Goal: Information Seeking & Learning: Learn about a topic

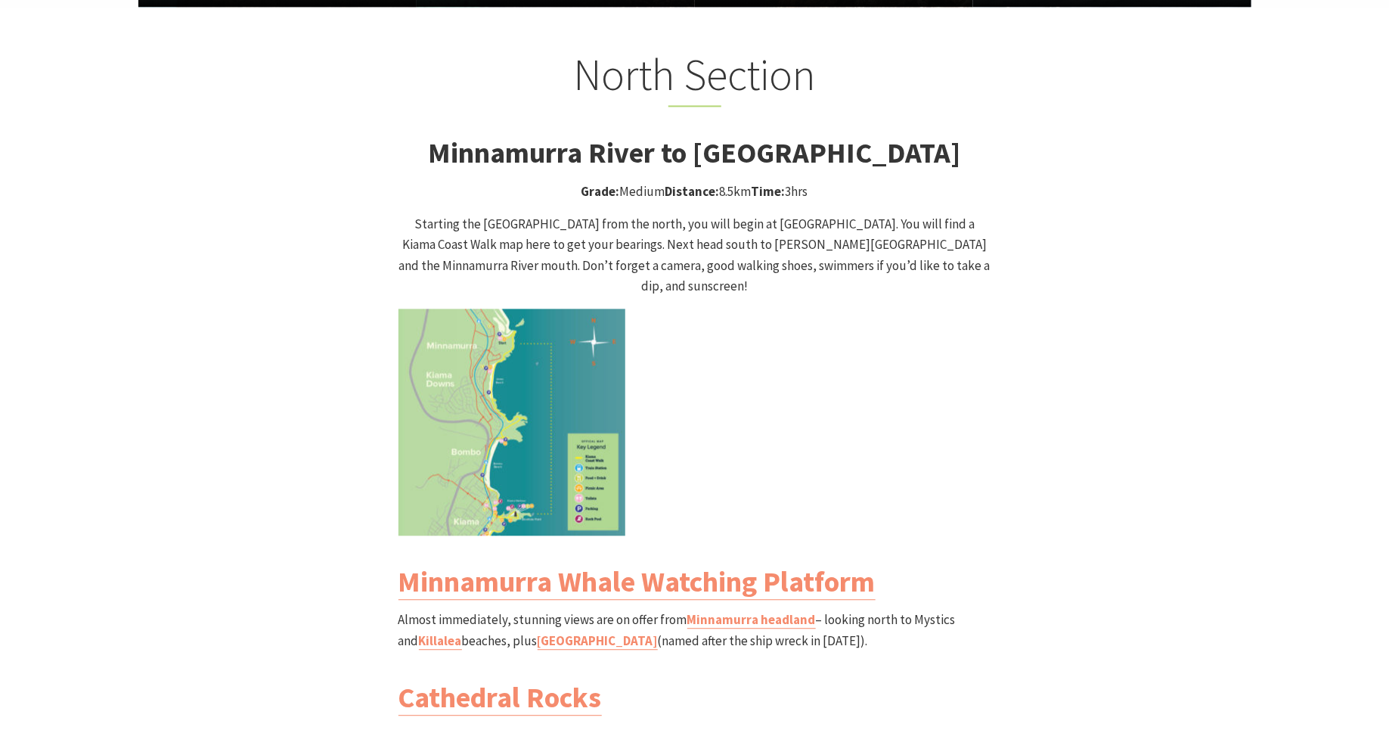
scroll to position [1457, 0]
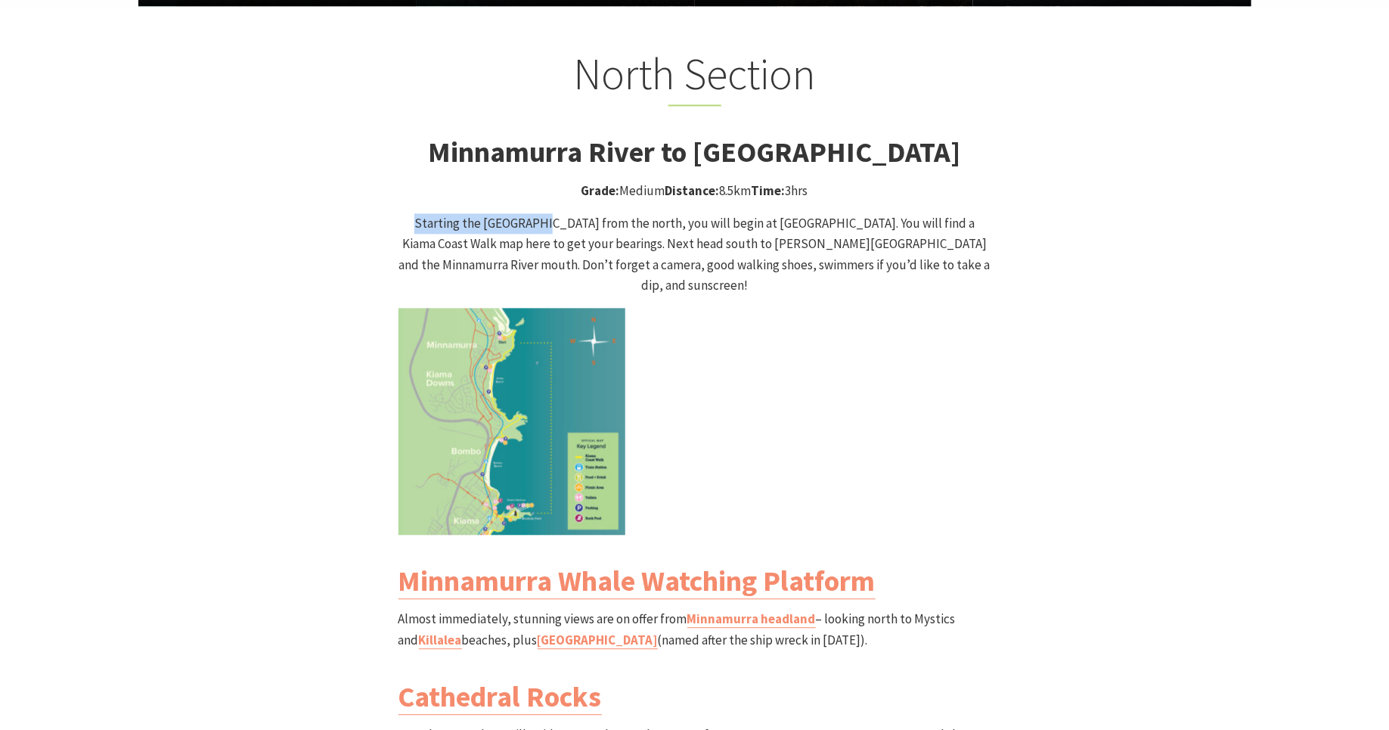
drag, startPoint x: 400, startPoint y: 196, endPoint x: 526, endPoint y: 206, distance: 125.9
click at [526, 213] on p "Starting the [GEOGRAPHIC_DATA] from the north, you will begin at [GEOGRAPHIC_DA…" at bounding box center [695, 254] width 593 height 82
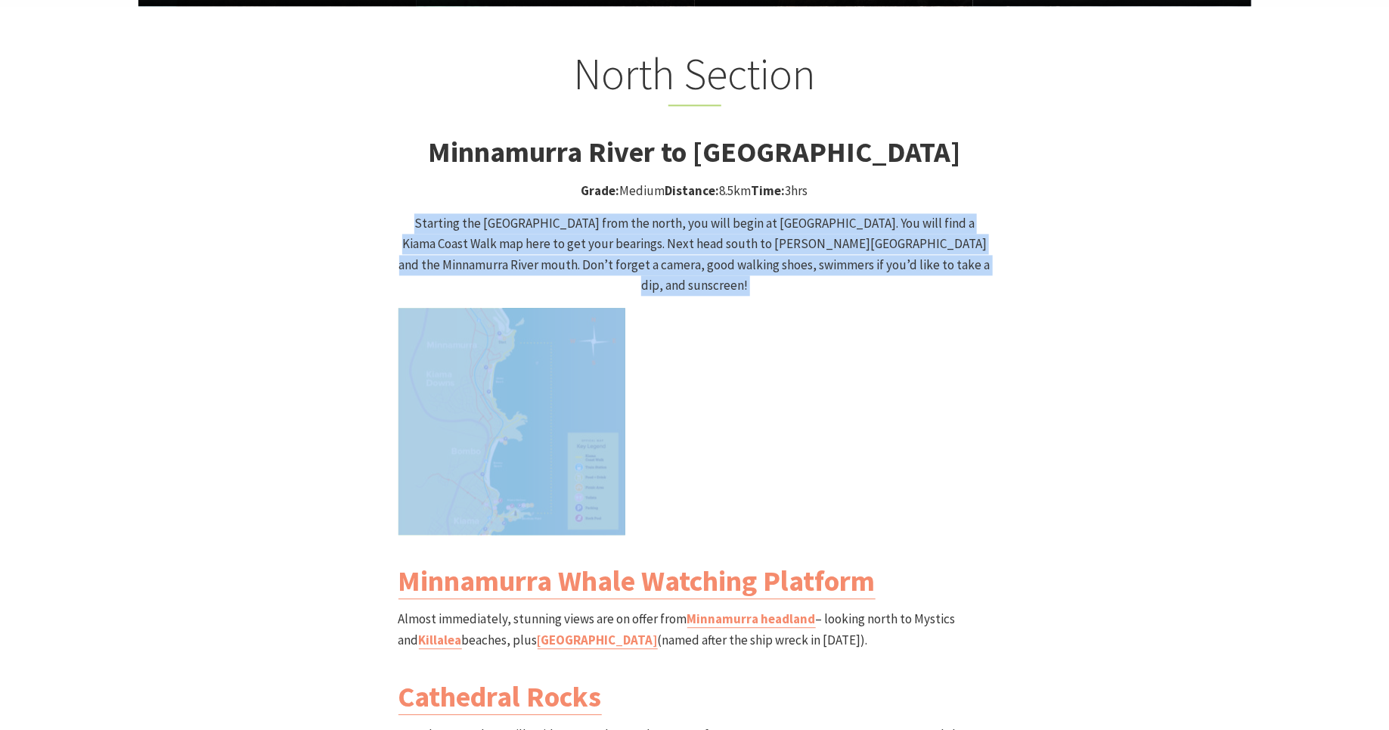
click at [526, 213] on p "Starting the [GEOGRAPHIC_DATA] from the north, you will begin at [GEOGRAPHIC_DA…" at bounding box center [695, 254] width 593 height 82
click at [586, 213] on p "Starting the [GEOGRAPHIC_DATA] from the north, you will begin at [GEOGRAPHIC_DA…" at bounding box center [695, 254] width 593 height 82
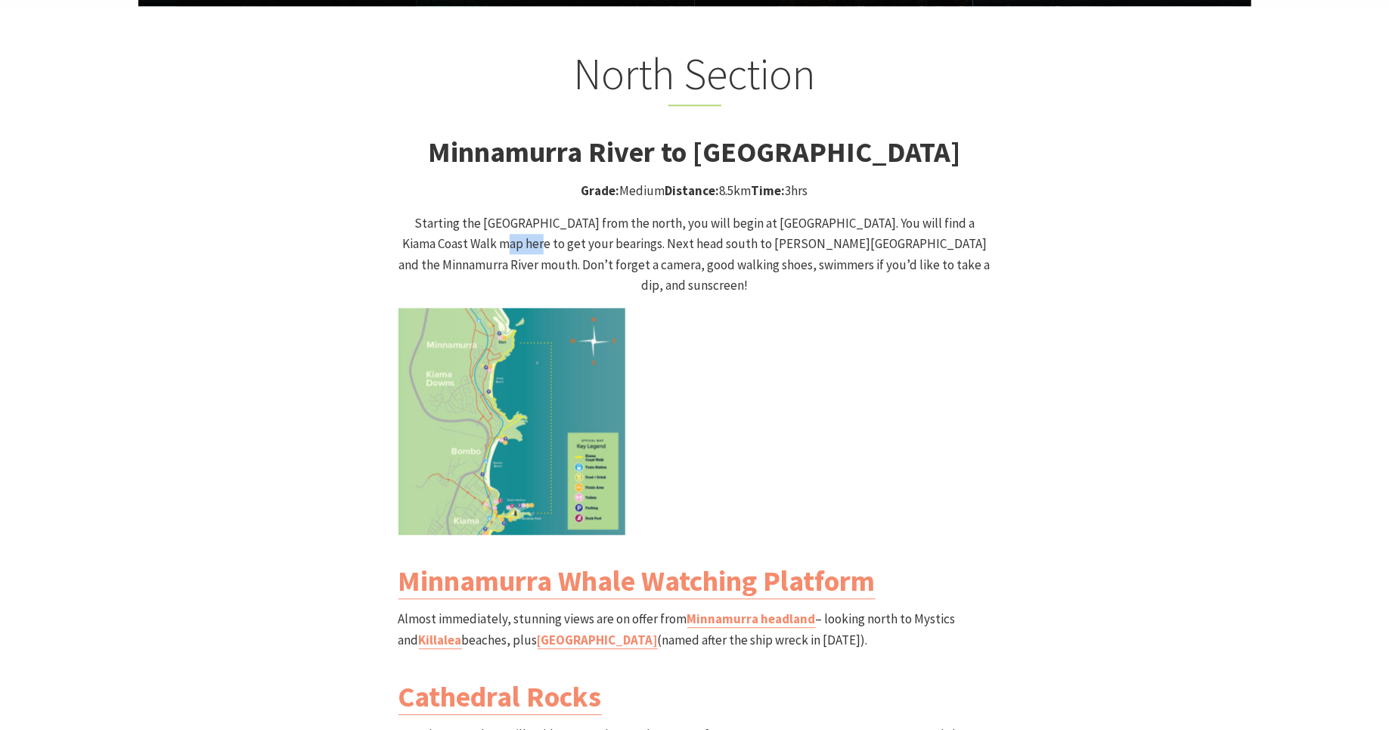
drag, startPoint x: 439, startPoint y: 217, endPoint x: 472, endPoint y: 217, distance: 32.5
click at [472, 221] on p "Starting the [GEOGRAPHIC_DATA] from the north, you will begin at [GEOGRAPHIC_DA…" at bounding box center [695, 254] width 593 height 82
click at [287, 427] on div "North Section Minnamurra River to [GEOGRAPHIC_DATA] Grade: Medium Distance: 8.5…" at bounding box center [695, 576] width 908 height 1057
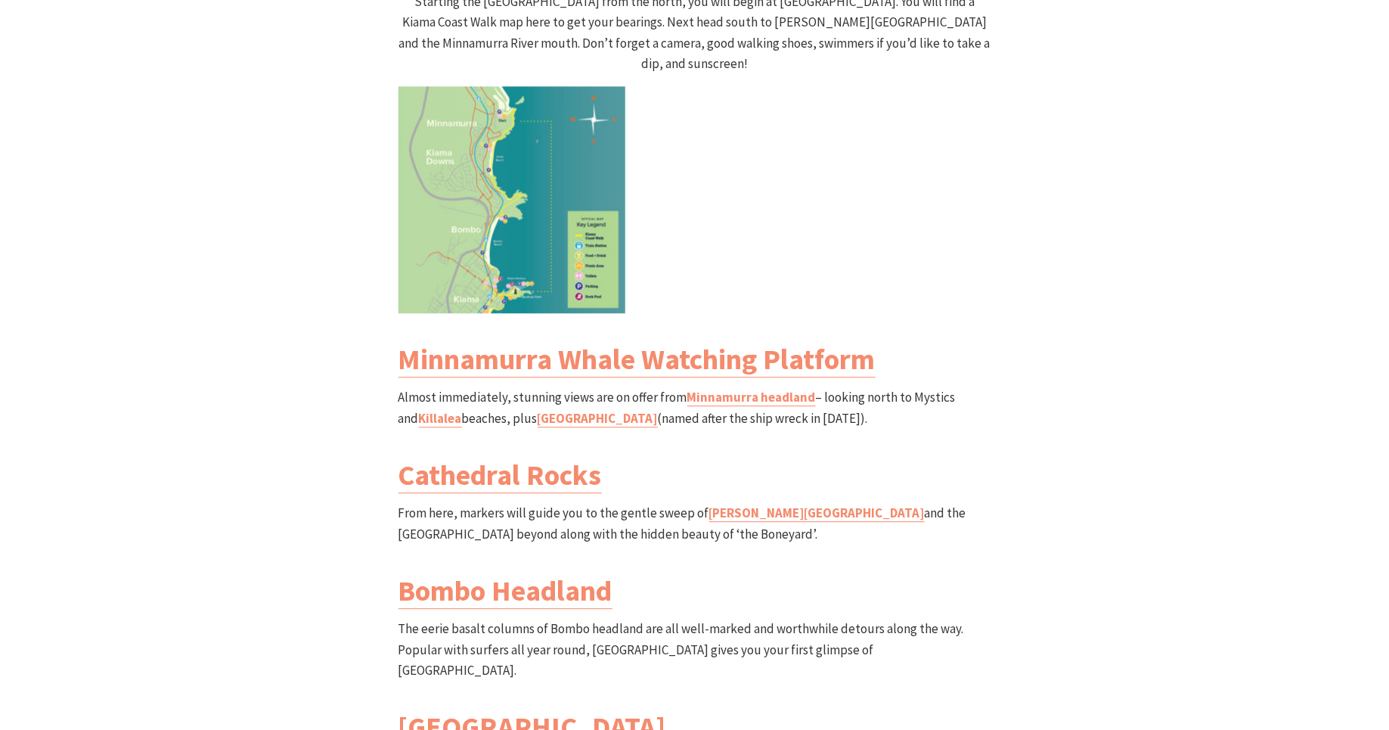
scroll to position [1683, 0]
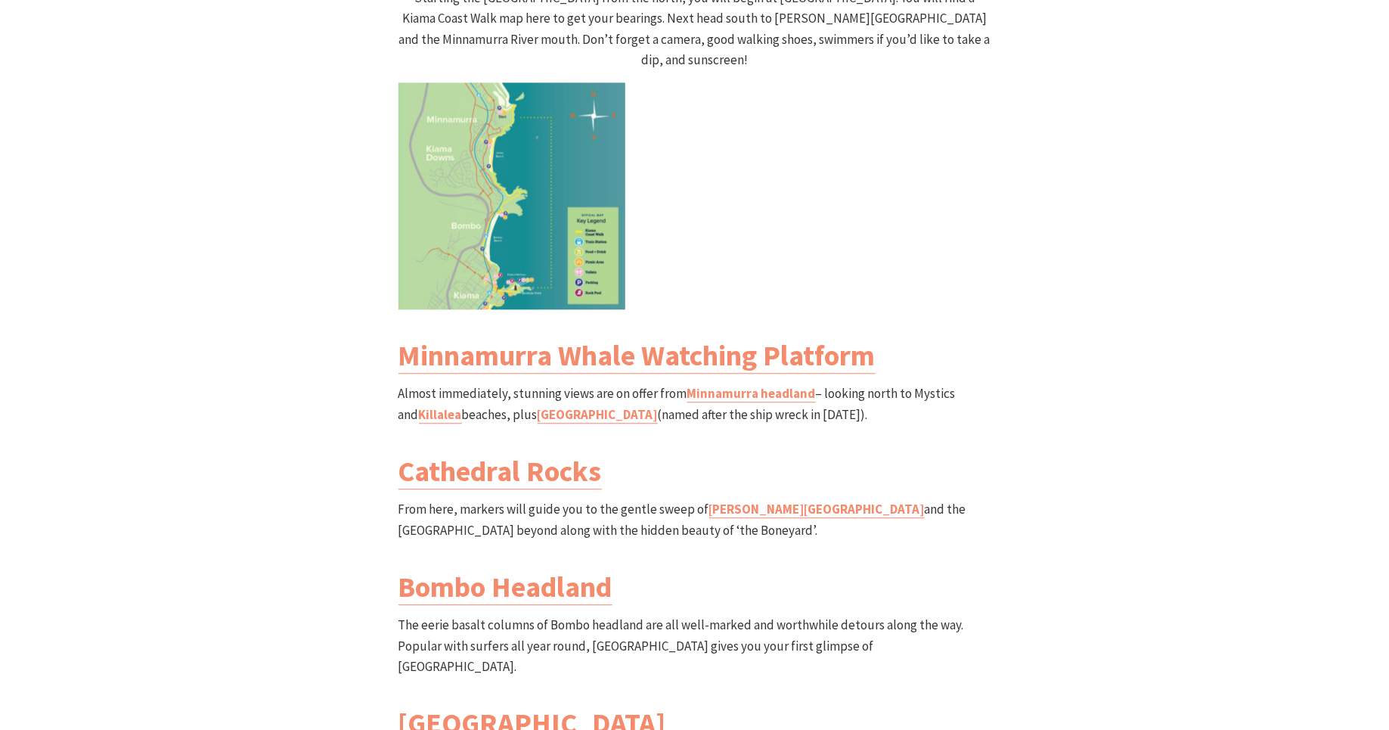
click at [466, 383] on p "Almost immediately, stunning views are on offer from [GEOGRAPHIC_DATA] – lookin…" at bounding box center [695, 403] width 593 height 41
click at [459, 383] on p "Almost immediately, stunning views are on offer from [GEOGRAPHIC_DATA] – lookin…" at bounding box center [695, 403] width 593 height 41
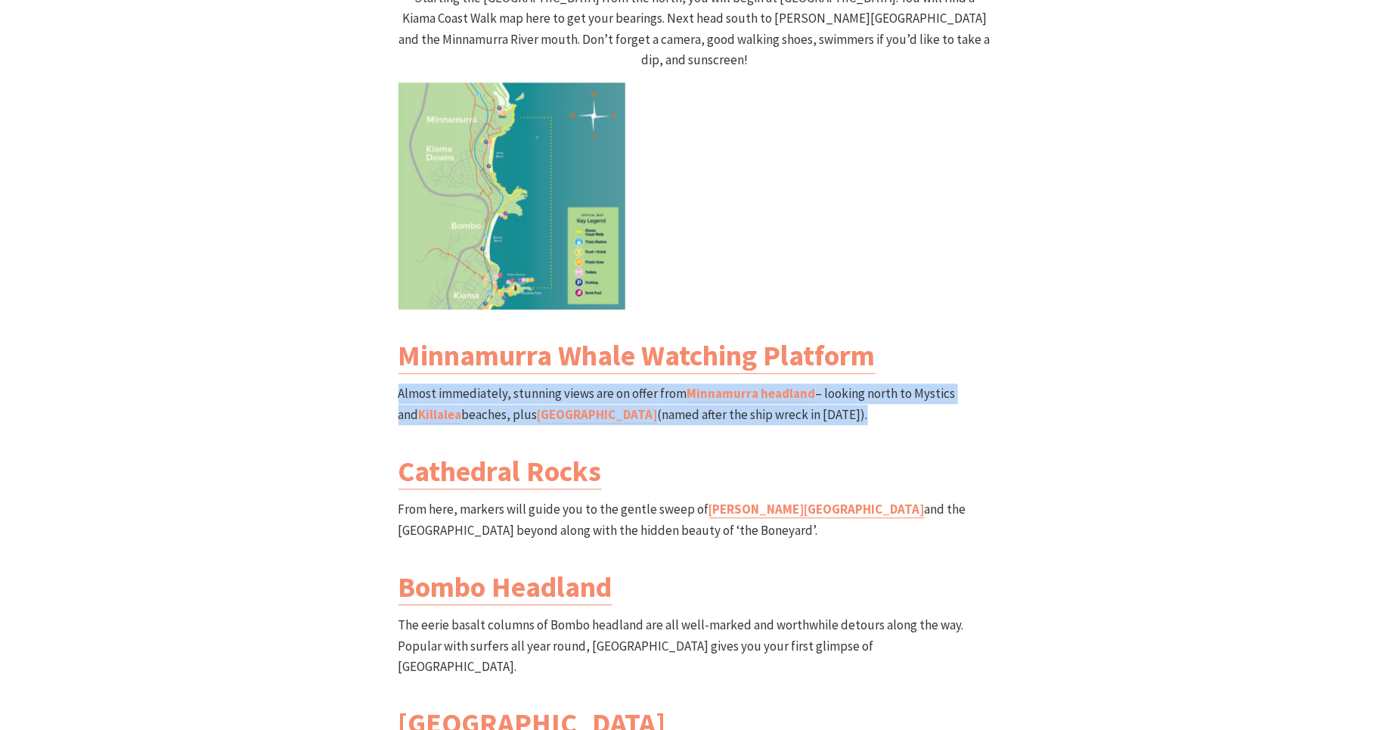
click at [459, 383] on p "Almost immediately, stunning views are on offer from [GEOGRAPHIC_DATA] – lookin…" at bounding box center [695, 403] width 593 height 41
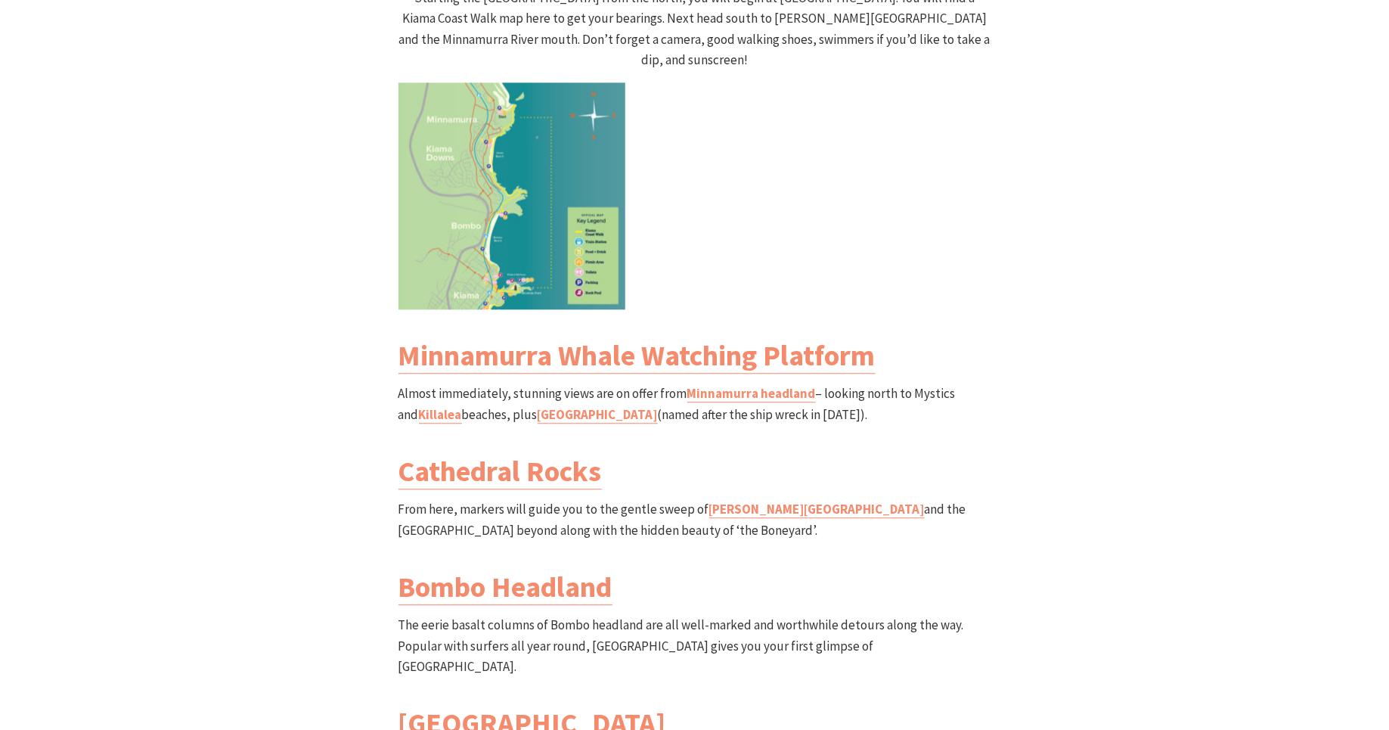
click at [484, 383] on p "Almost immediately, stunning views are on offer from [GEOGRAPHIC_DATA] – lookin…" at bounding box center [695, 403] width 593 height 41
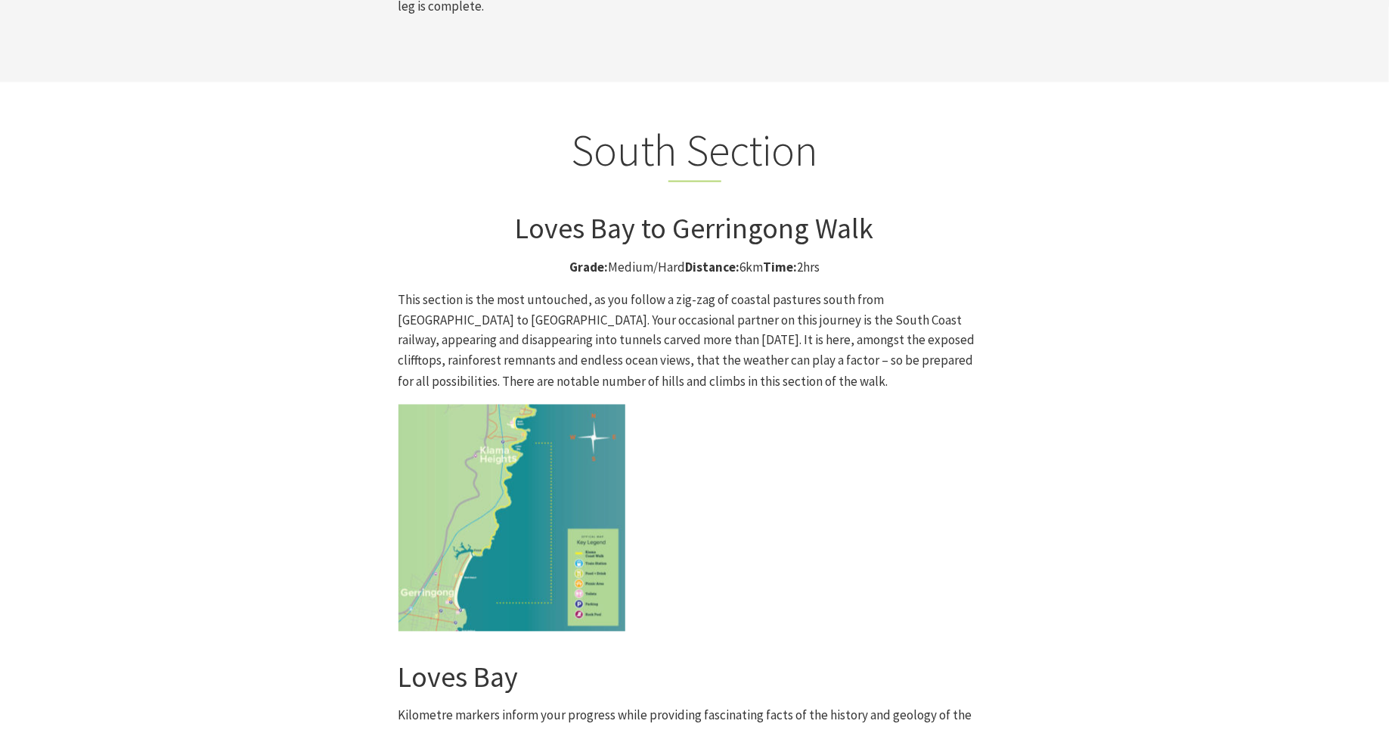
scroll to position [3842, 0]
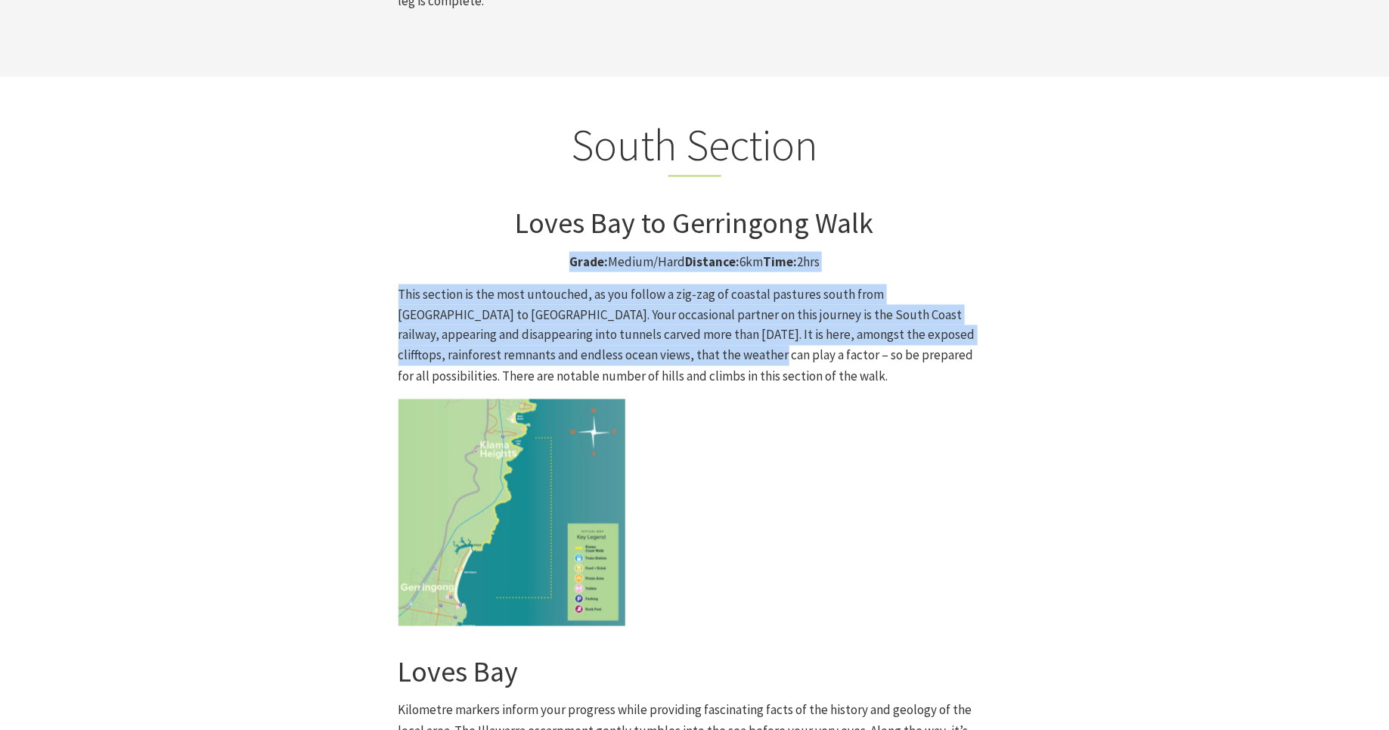
drag, startPoint x: 567, startPoint y: 116, endPoint x: 619, endPoint y: 214, distance: 111.3
click at [619, 214] on div "South Section Loves Bay to Gerringong Walk Grade: Medium/Hard Distance: 6km Tim…" at bounding box center [695, 663] width 605 height 1088
click at [618, 284] on p "This section is the most untouched, as you follow a zig-zag of coastal pastures…" at bounding box center [695, 335] width 593 height 103
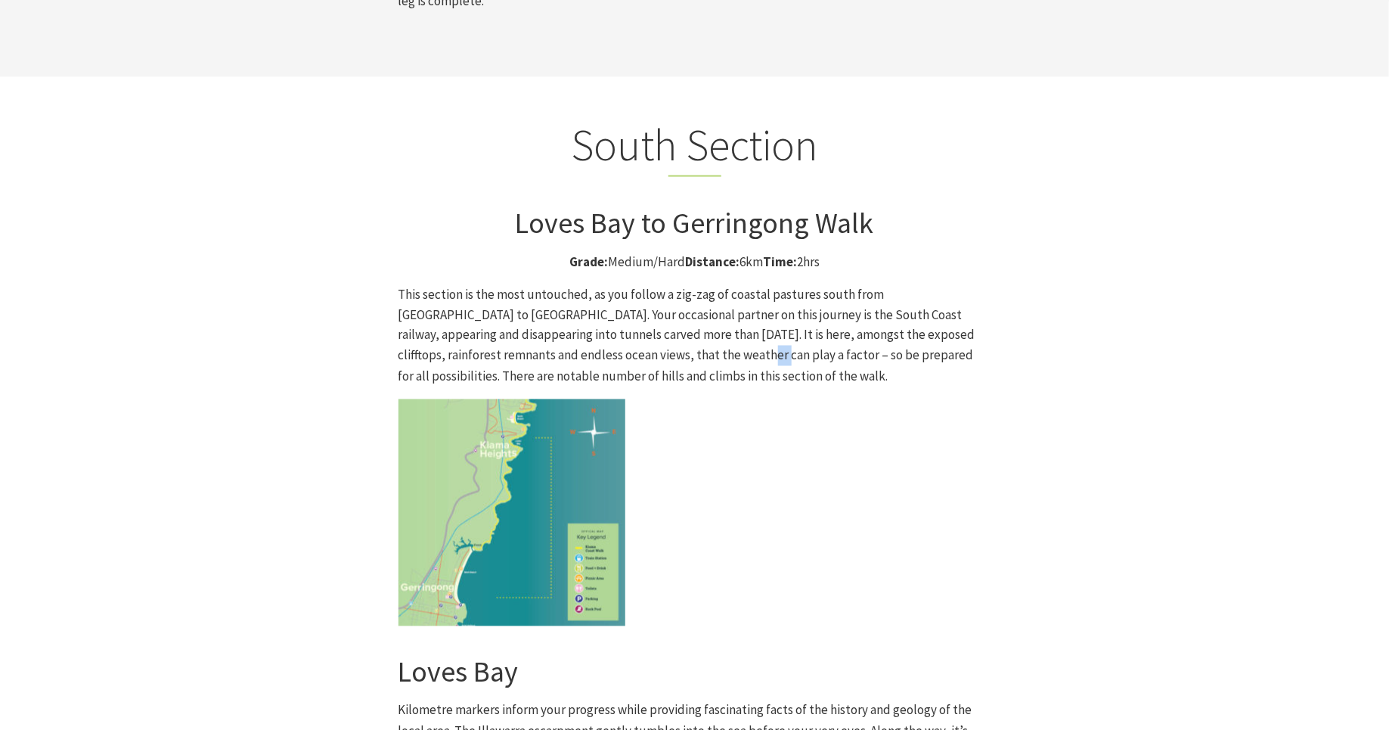
click at [618, 284] on p "This section is the most untouched, as you follow a zig-zag of coastal pastures…" at bounding box center [695, 335] width 593 height 103
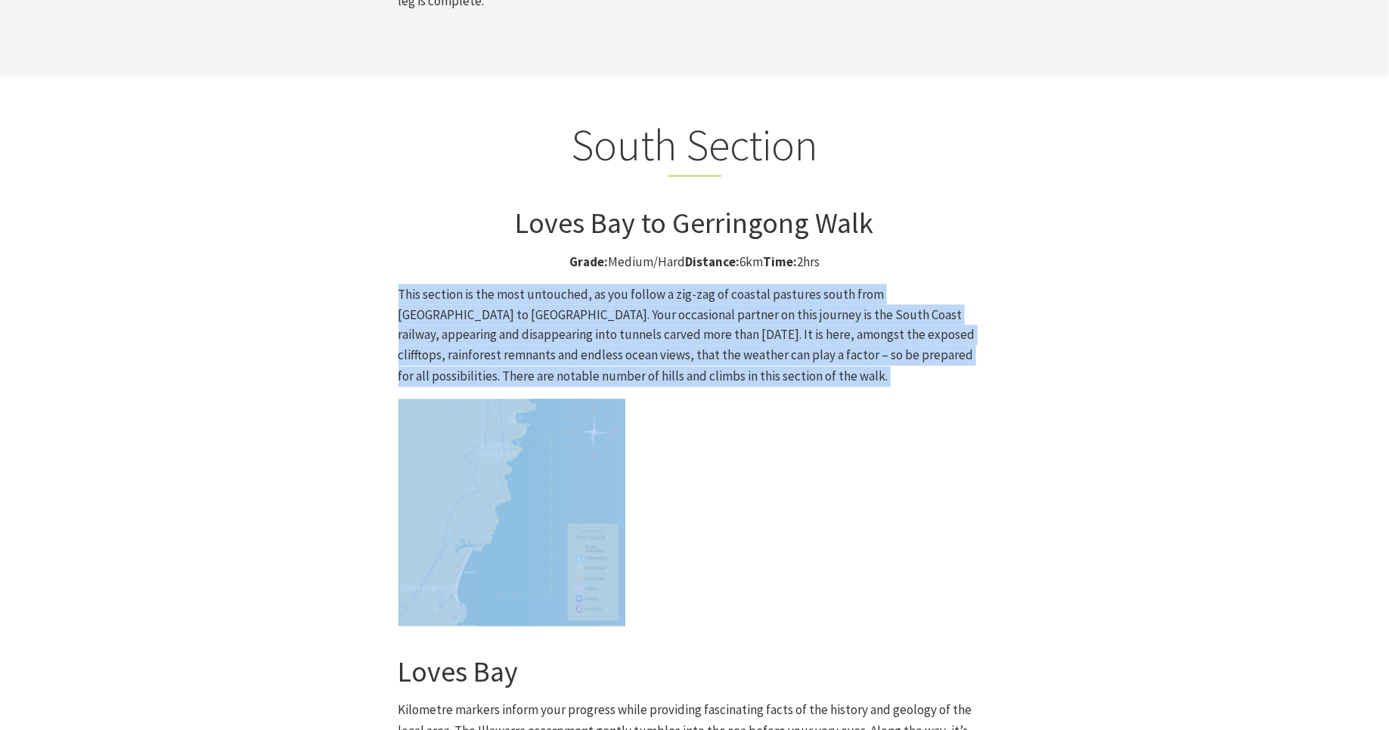
click at [618, 284] on p "This section is the most untouched, as you follow a zig-zag of coastal pastures…" at bounding box center [695, 335] width 593 height 103
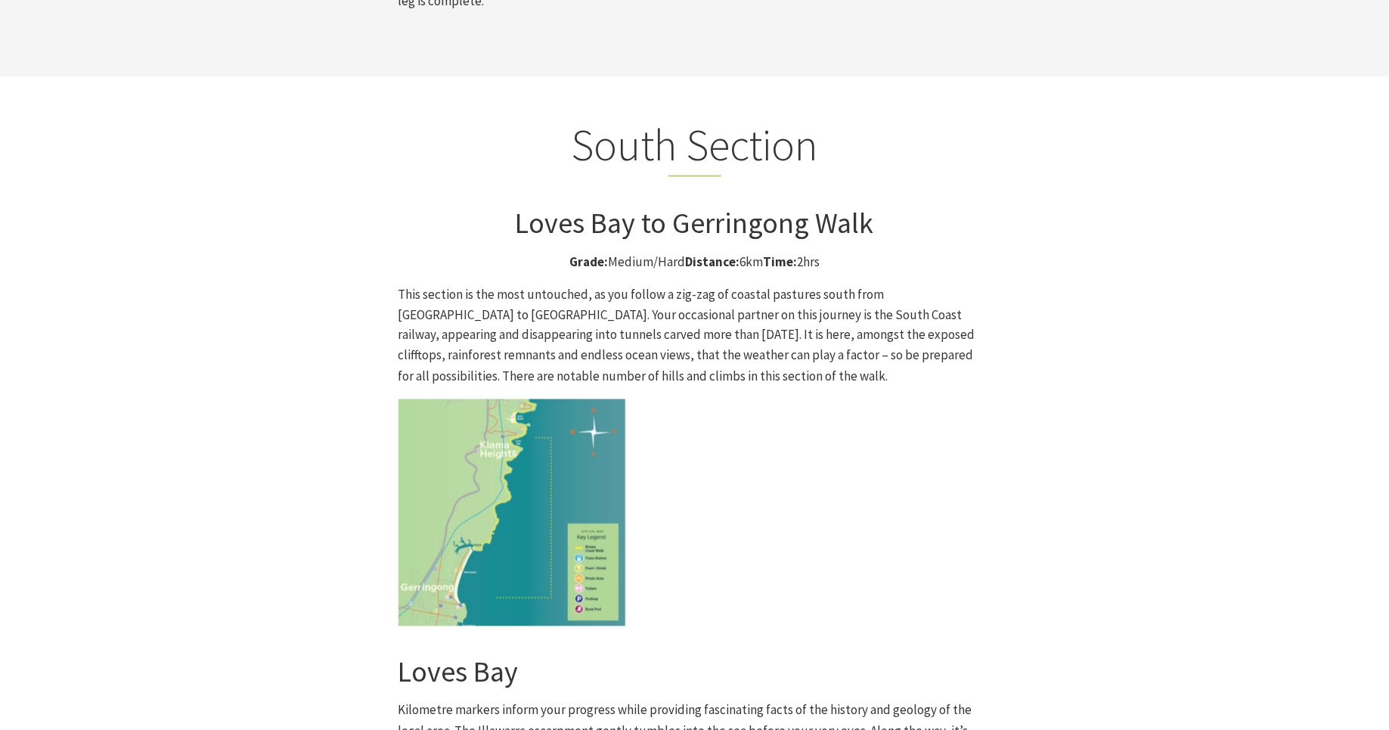
click at [598, 284] on p "This section is the most untouched, as you follow a zig-zag of coastal pastures…" at bounding box center [695, 335] width 593 height 103
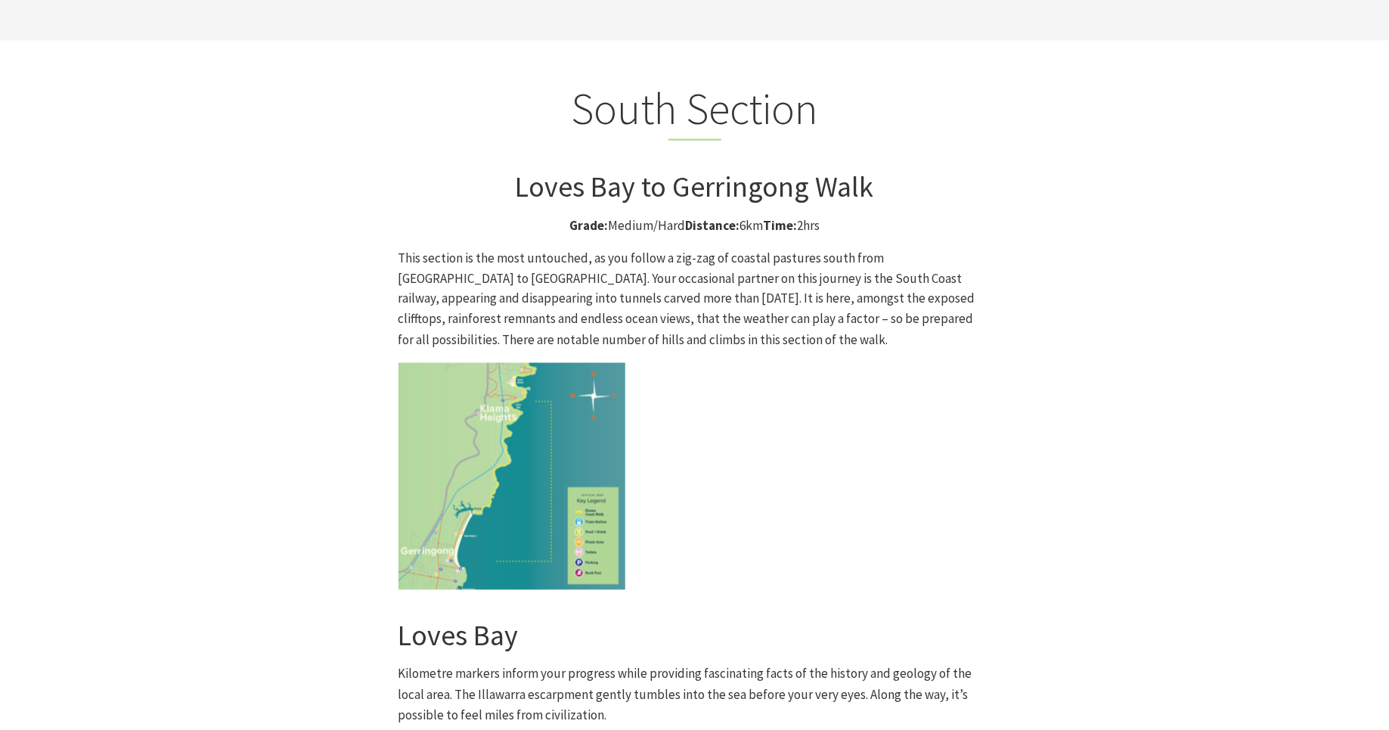
scroll to position [3768, 0]
